Goal: Information Seeking & Learning: Learn about a topic

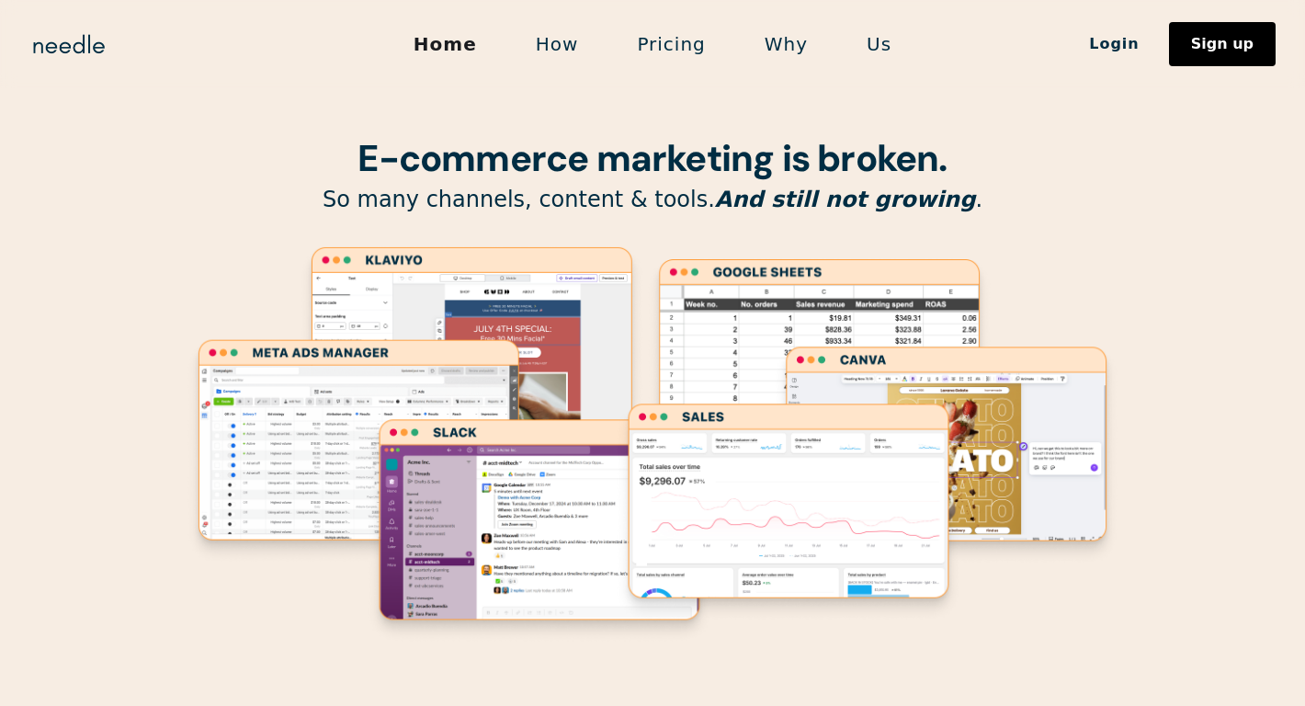
click at [650, 50] on link "Pricing" at bounding box center [670, 44] width 127 height 39
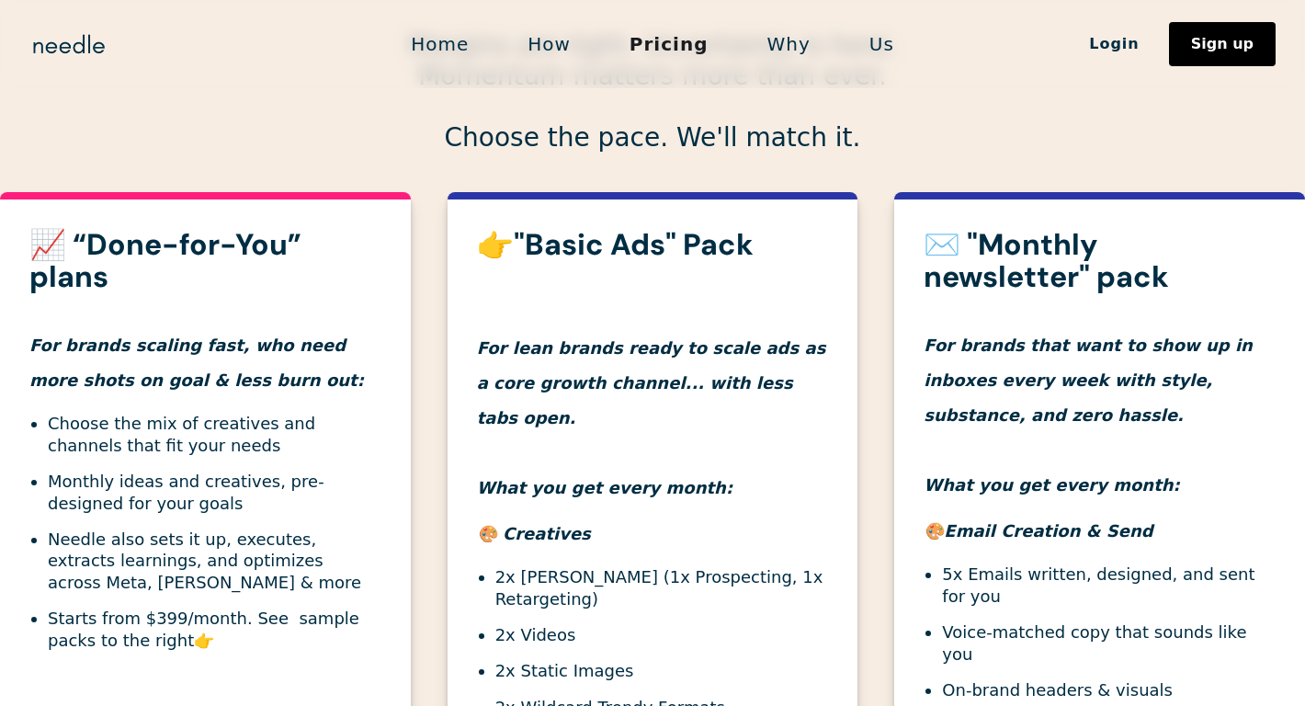
scroll to position [543, 0]
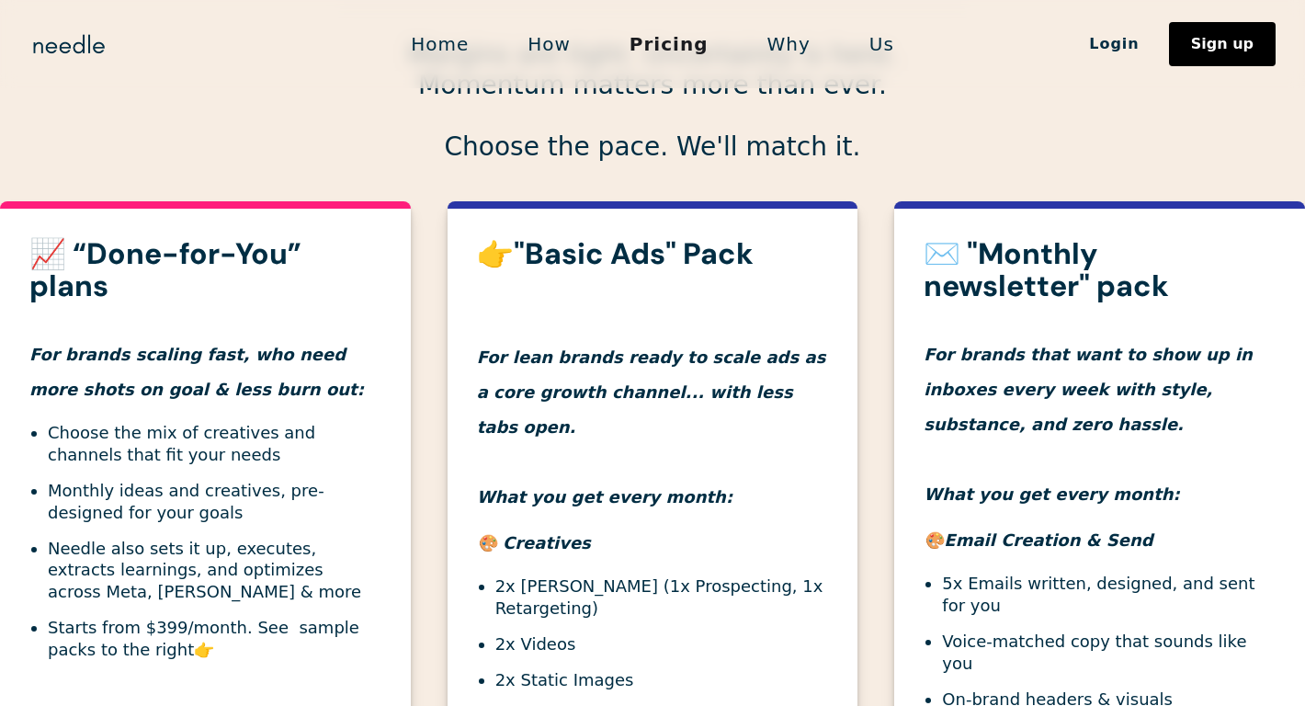
click at [220, 251] on h3 "📈 “Done-for-You” plans" at bounding box center [205, 270] width 352 height 64
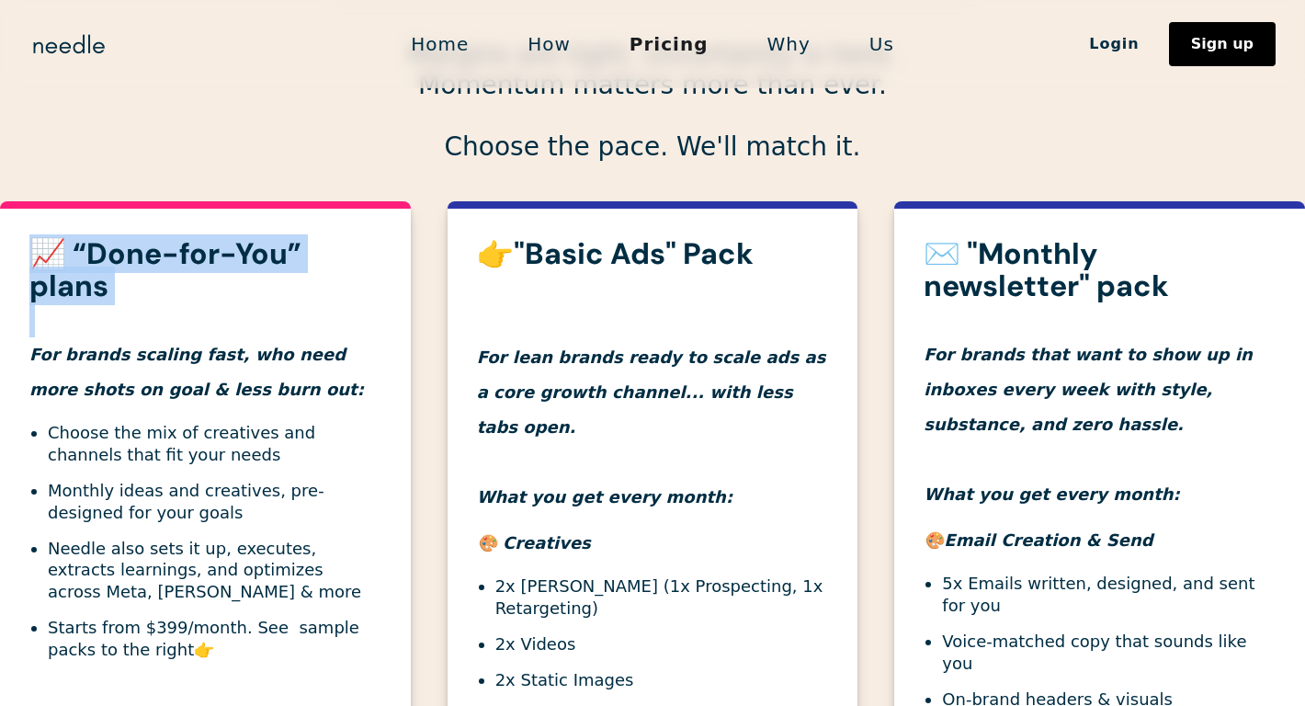
click at [220, 251] on h3 "📈 “Done-for-You” plans" at bounding box center [205, 270] width 352 height 64
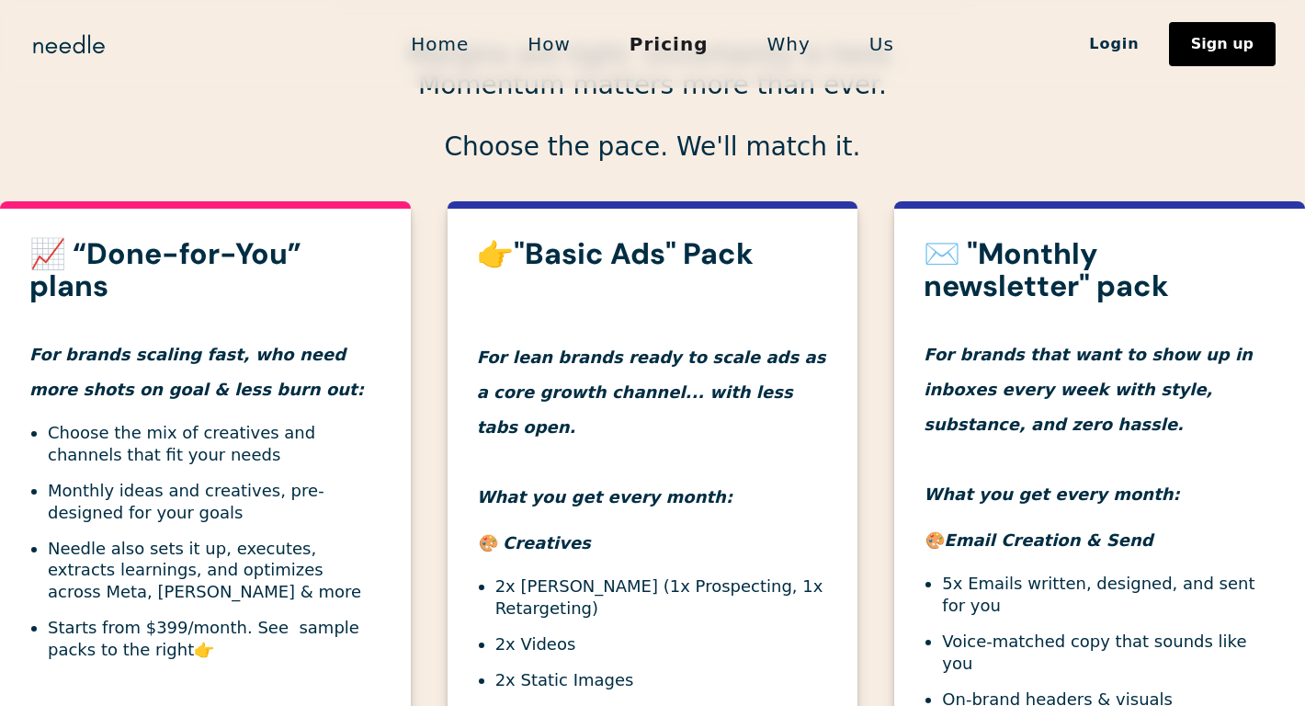
click at [710, 259] on strong "👉"Basic Ads" Pack" at bounding box center [615, 253] width 277 height 39
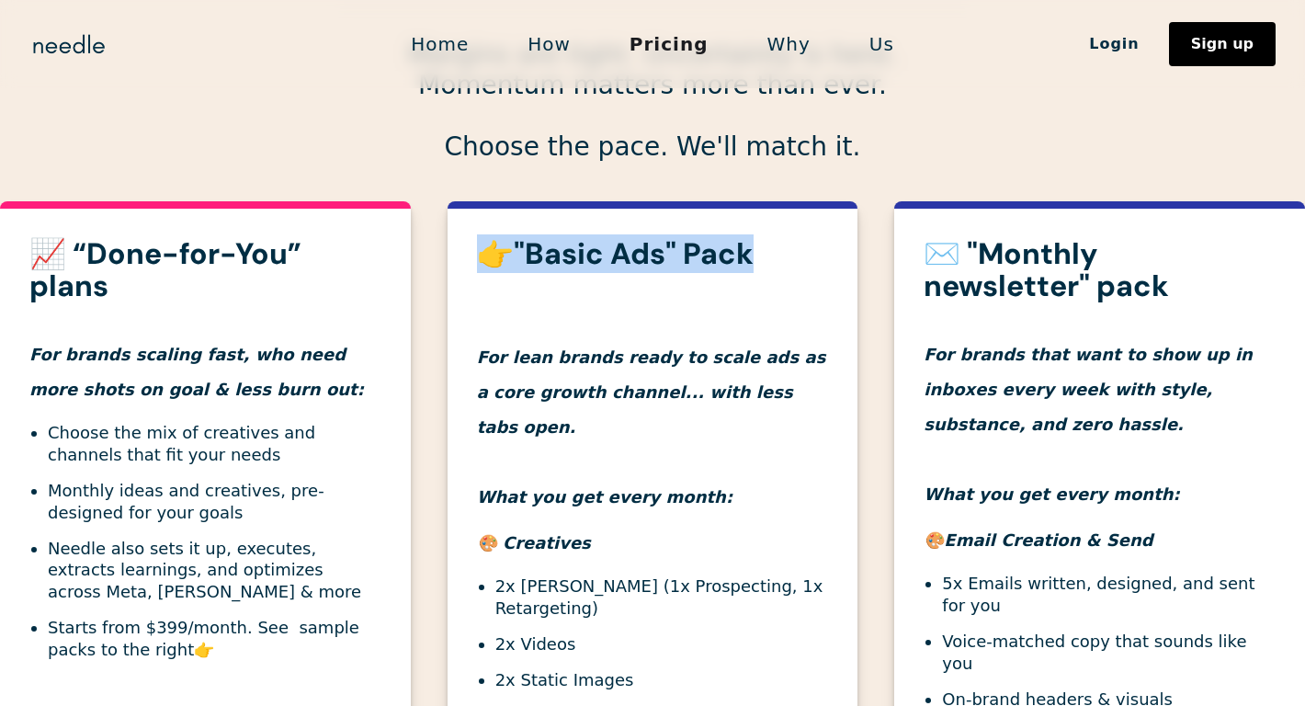
click at [710, 259] on strong "👉"Basic Ads" Pack" at bounding box center [615, 253] width 277 height 39
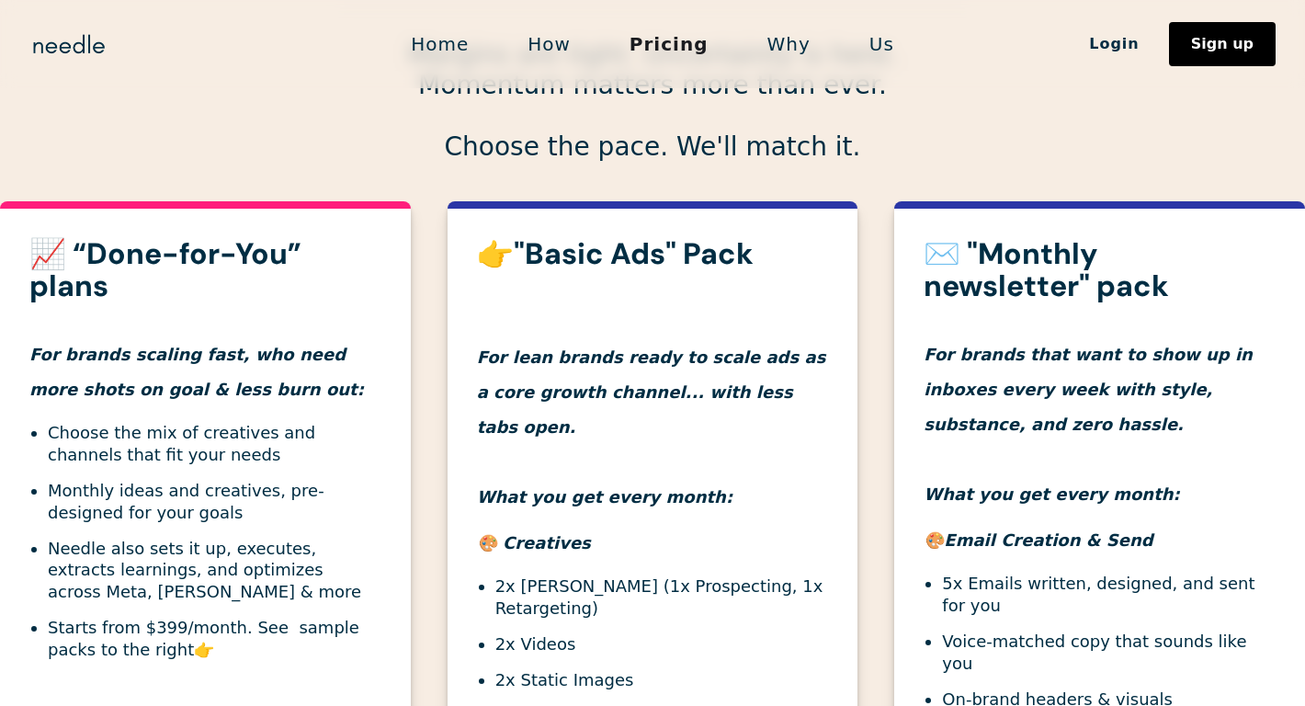
click at [1063, 336] on h4 "For brands that want to show up in inboxes every week with style, substance, an…" at bounding box center [1099, 406] width 352 height 209
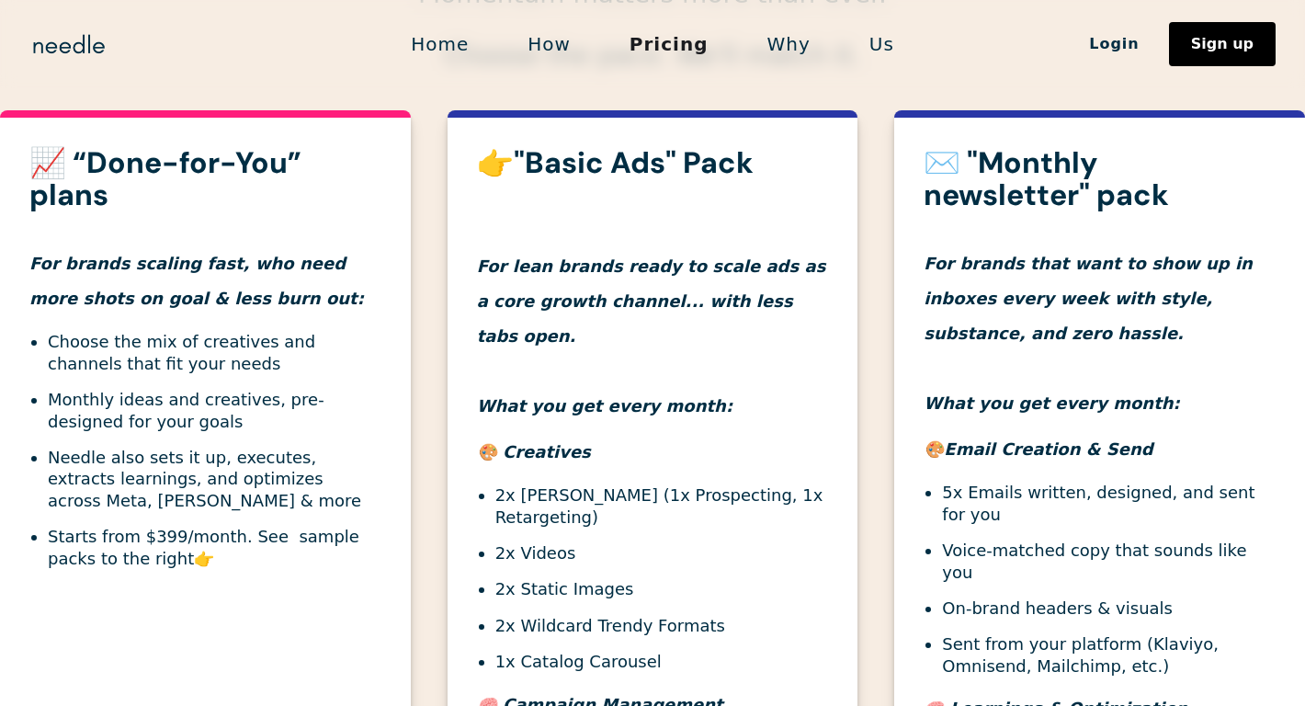
scroll to position [629, 0]
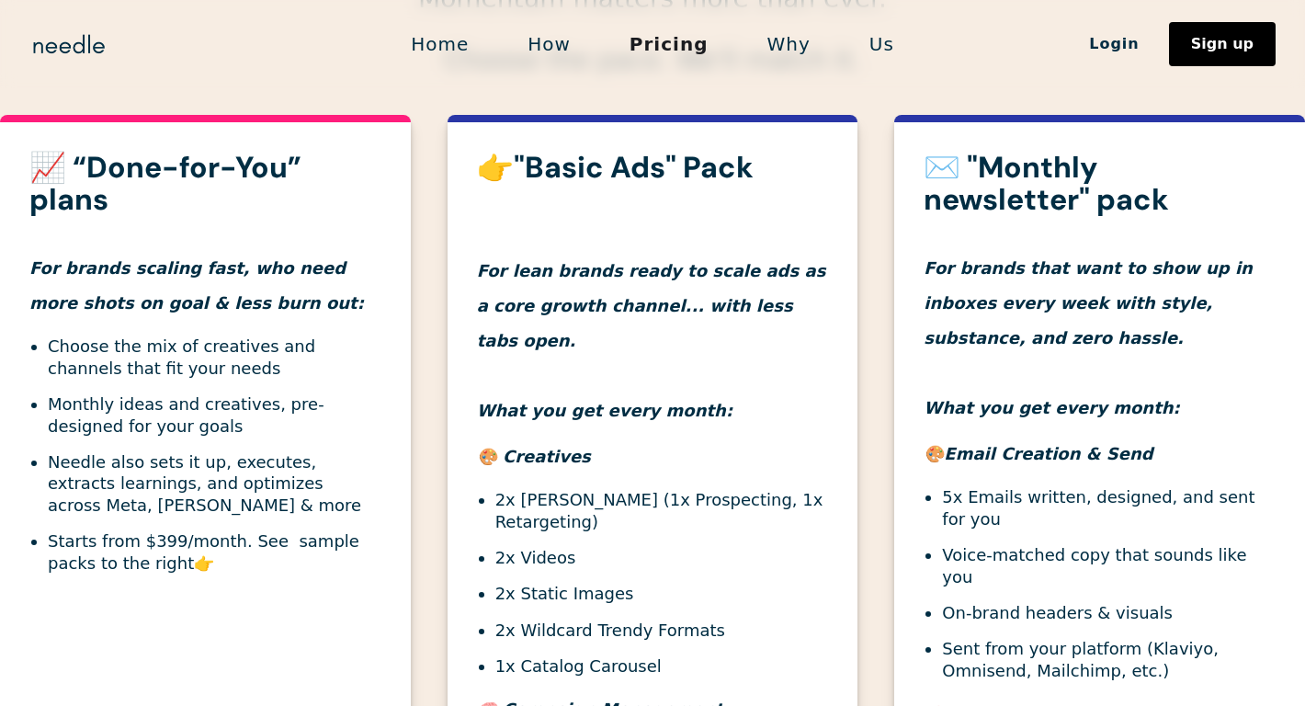
click at [446, 51] on link "Home" at bounding box center [439, 44] width 117 height 39
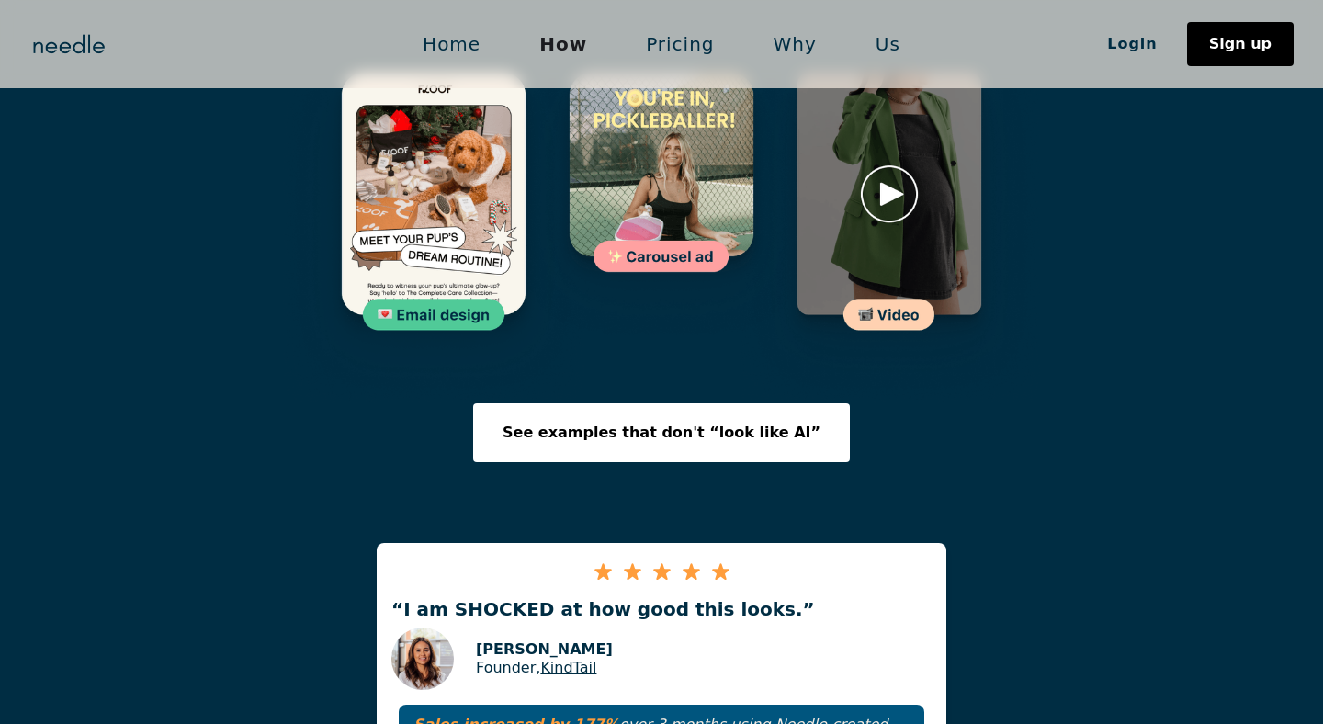
scroll to position [3085, 0]
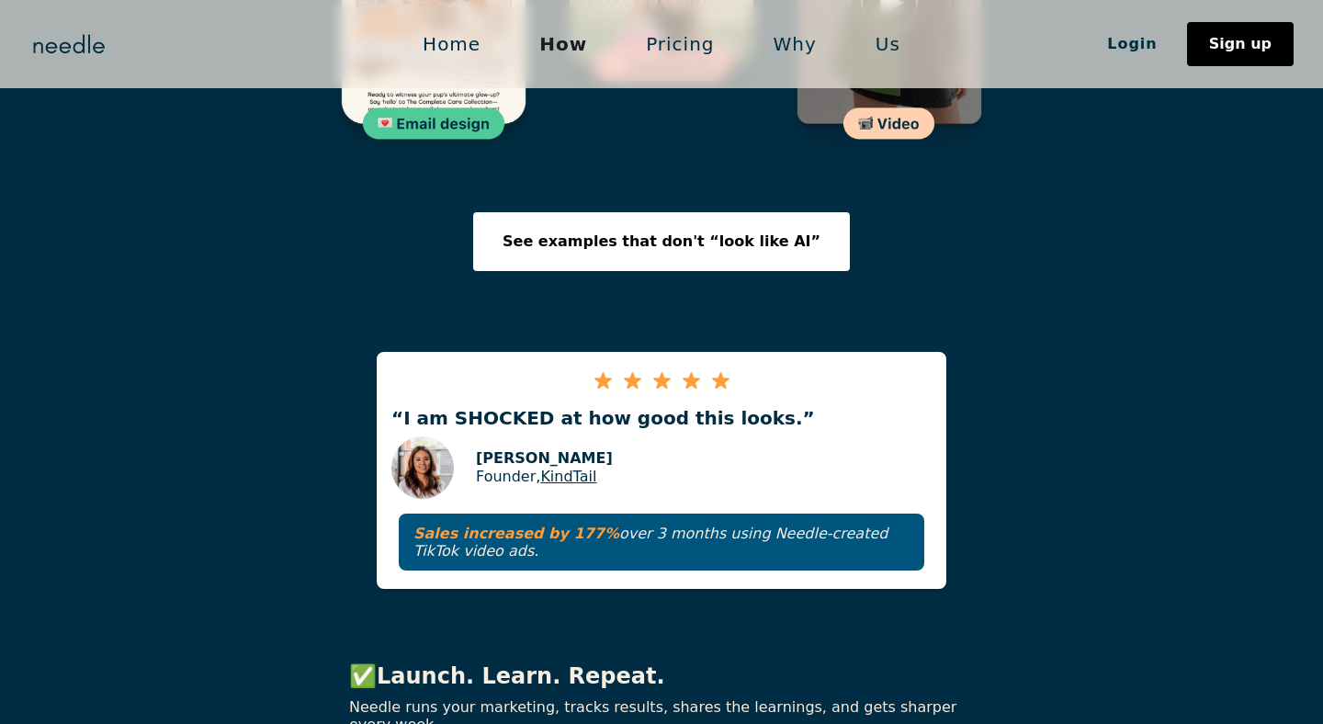
click at [518, 525] on strong "Sales increased by 177%" at bounding box center [516, 533] width 206 height 17
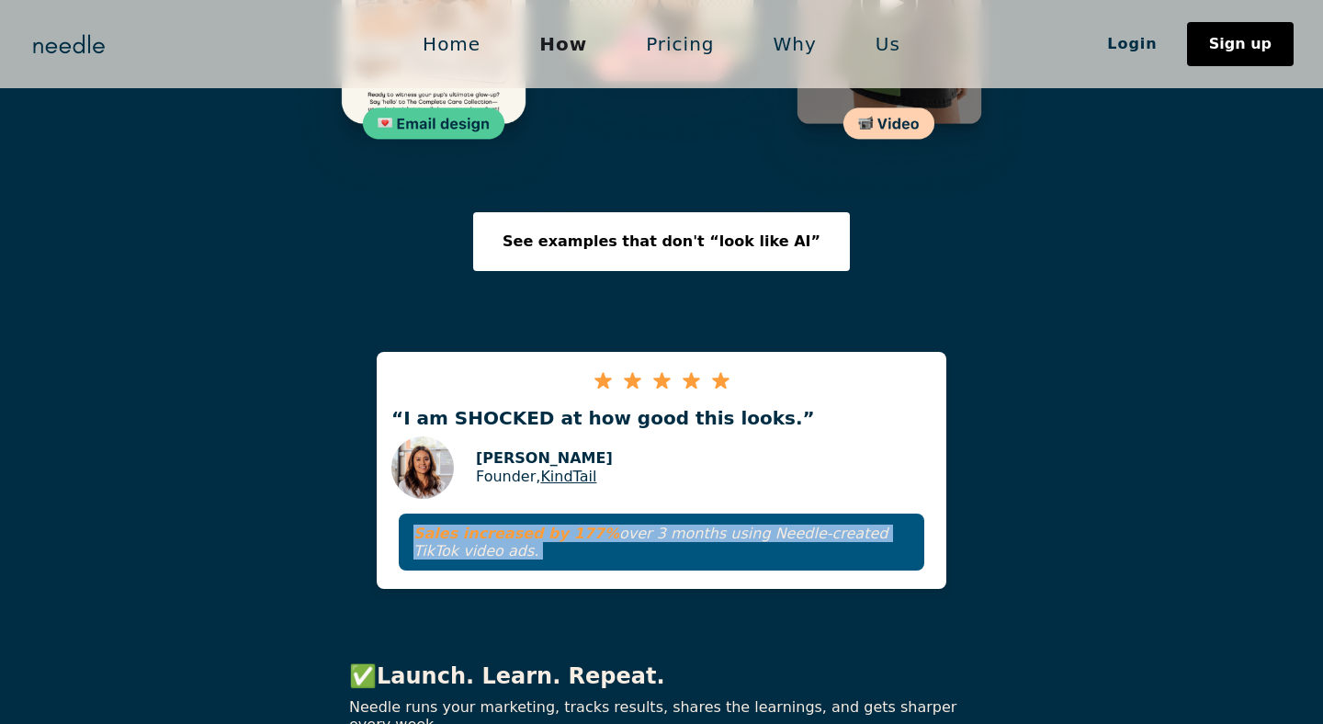
click at [518, 525] on strong "Sales increased by 177%" at bounding box center [516, 533] width 206 height 17
copy p "Sales increased by 177% over 3 months using Needle-created TikTok video ads."
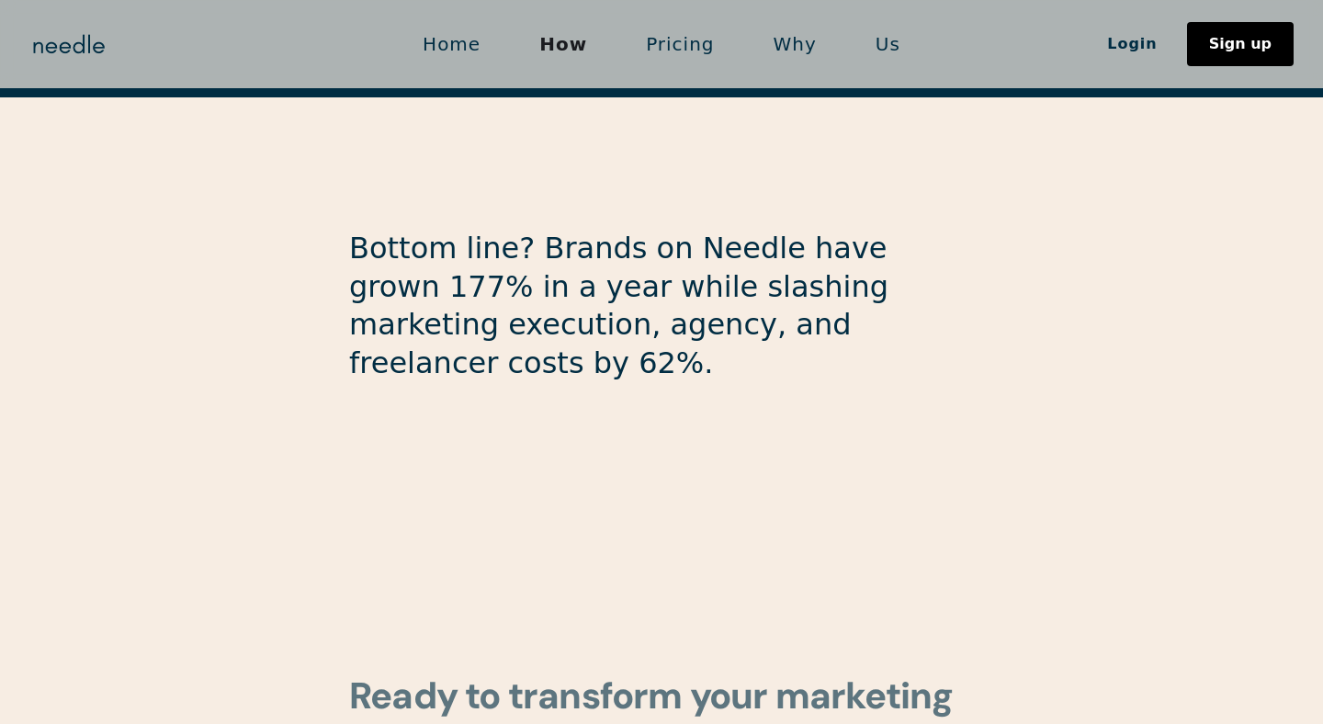
scroll to position [4686, 0]
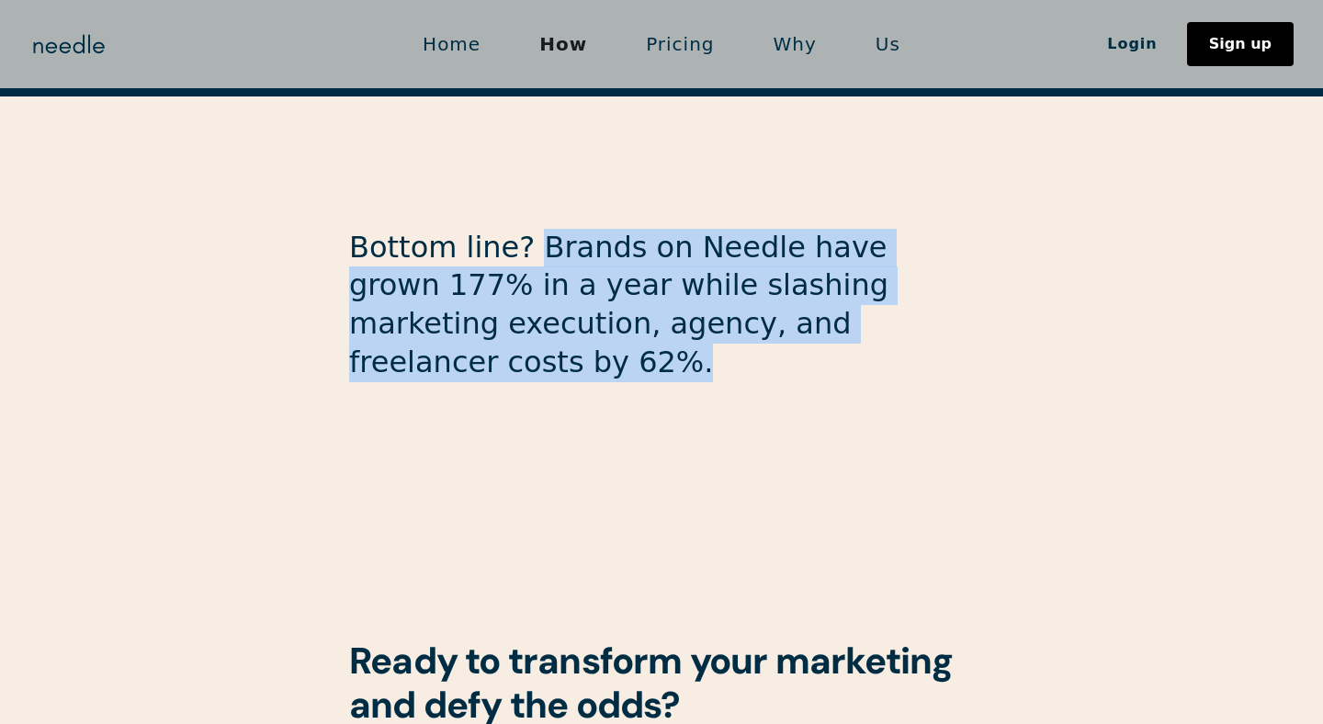
drag, startPoint x: 516, startPoint y: 122, endPoint x: 968, endPoint y: 209, distance: 460.2
click at [968, 229] on p "Bottom line? Brands on Needle have grown 177% in a year while slashing marketin…" at bounding box center [661, 305] width 625 height 153
copy p "Brands on Needle have grown 177% in a year while slashing marketing execution, …"
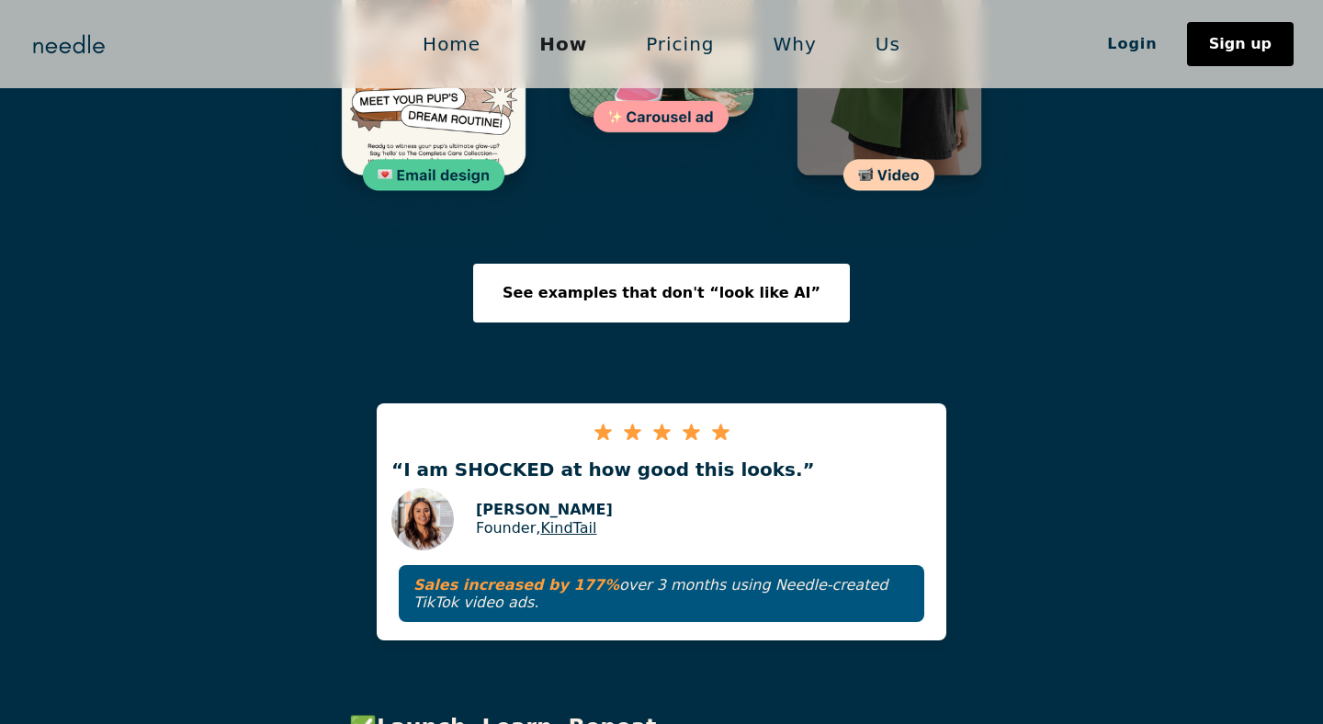
scroll to position [3035, 0]
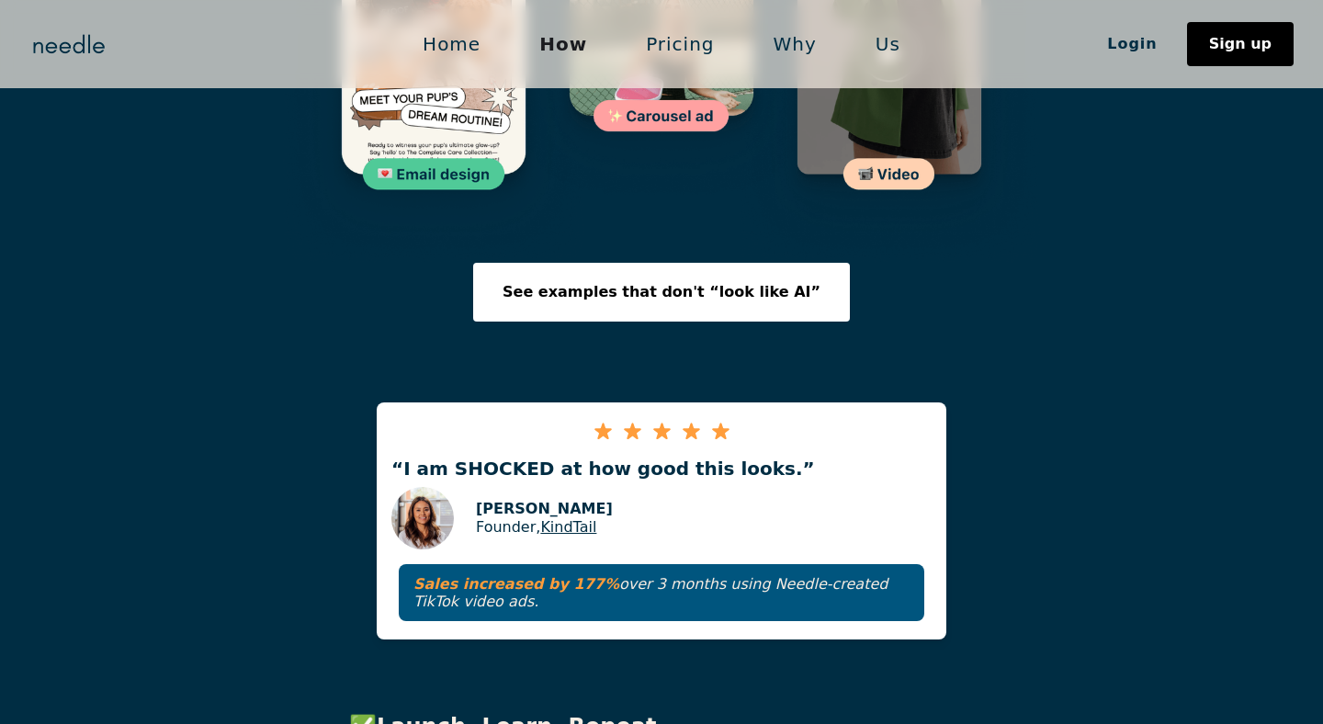
click at [751, 575] on p "Sales increased by 177% over 3 months using Needle-created TikTok video ads." at bounding box center [661, 592] width 496 height 35
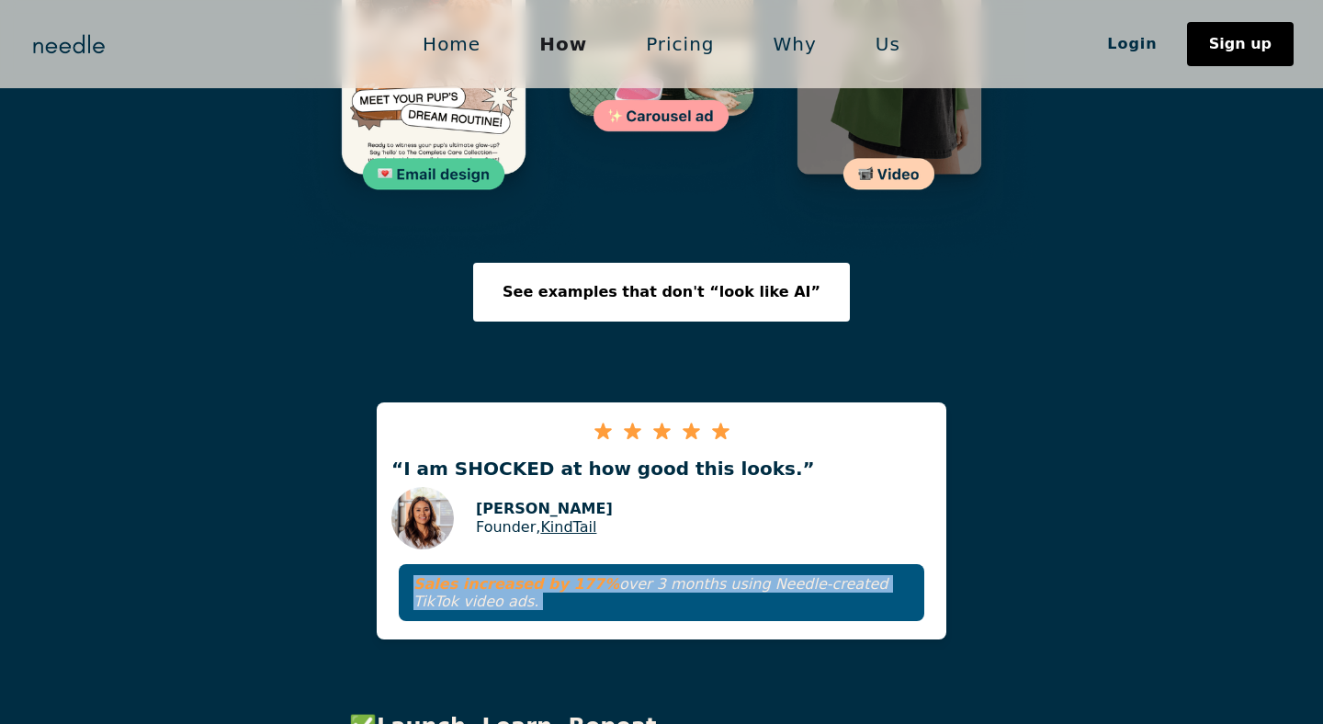
click at [751, 575] on p "Sales increased by 177% over 3 months using Needle-created TikTok video ads." at bounding box center [661, 592] width 496 height 35
copy p "Sales increased by 177% over 3 months using Needle-created TikTok video ads."
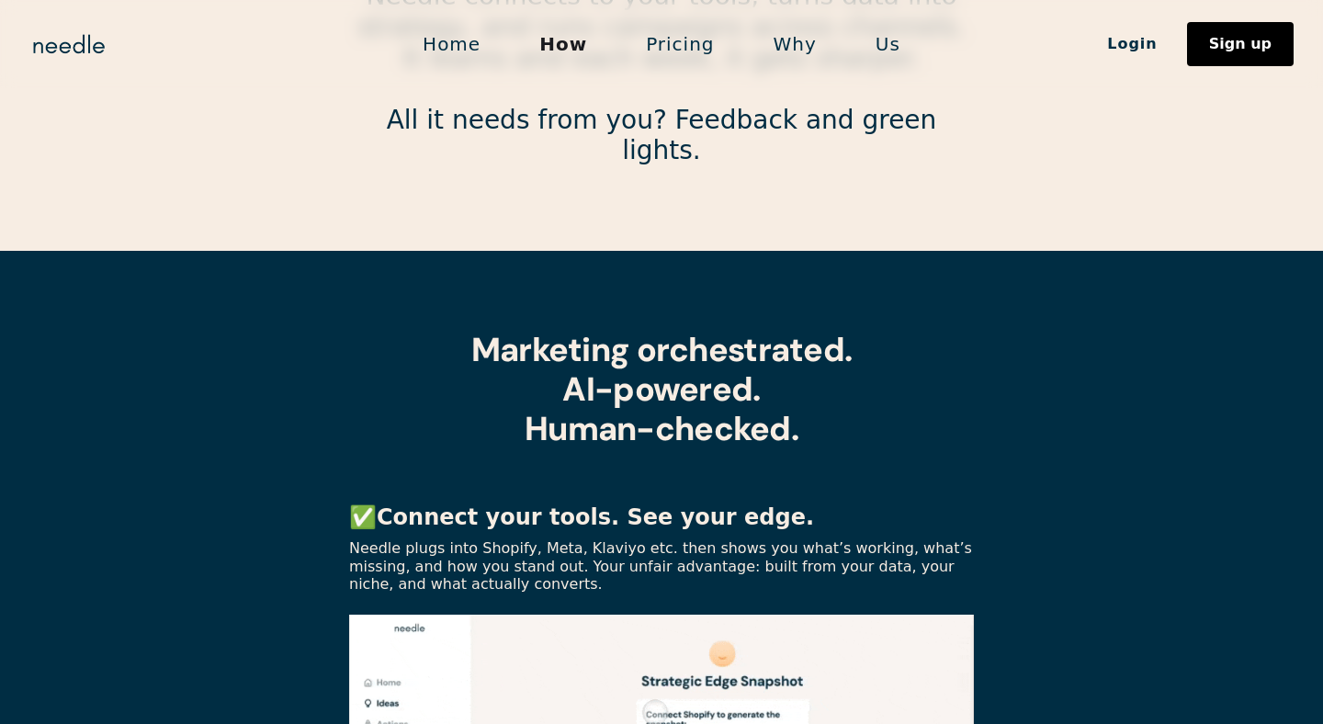
scroll to position [0, 0]
